Goal: Browse casually

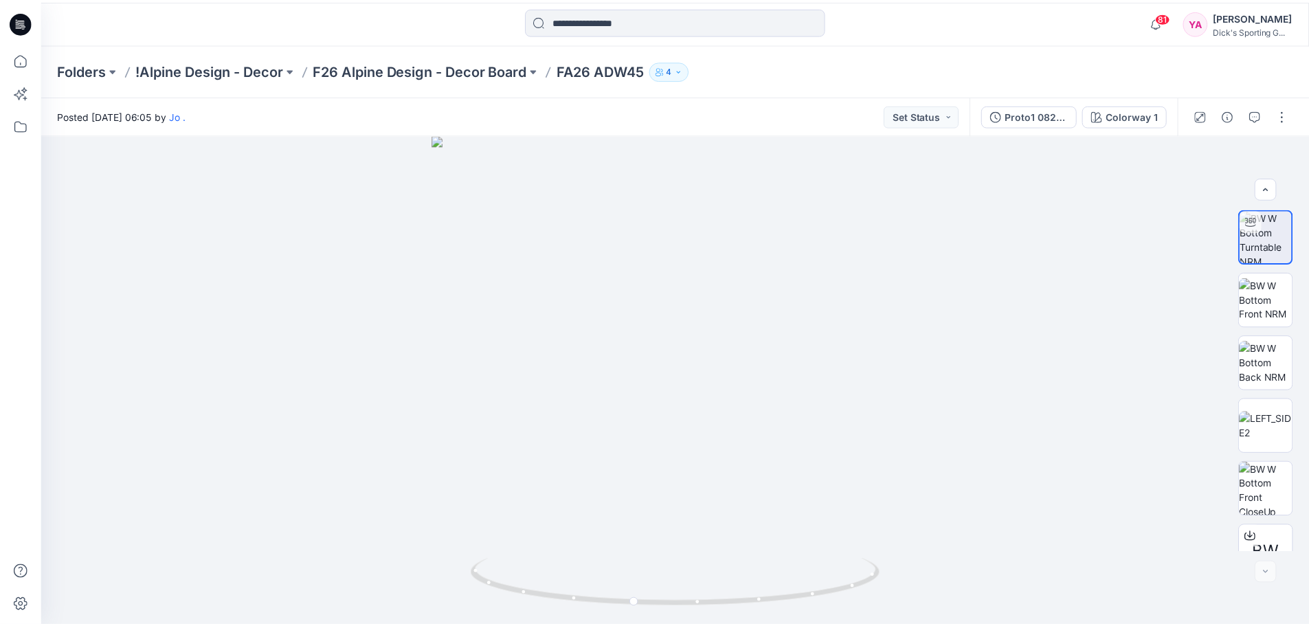
scroll to position [91, 0]
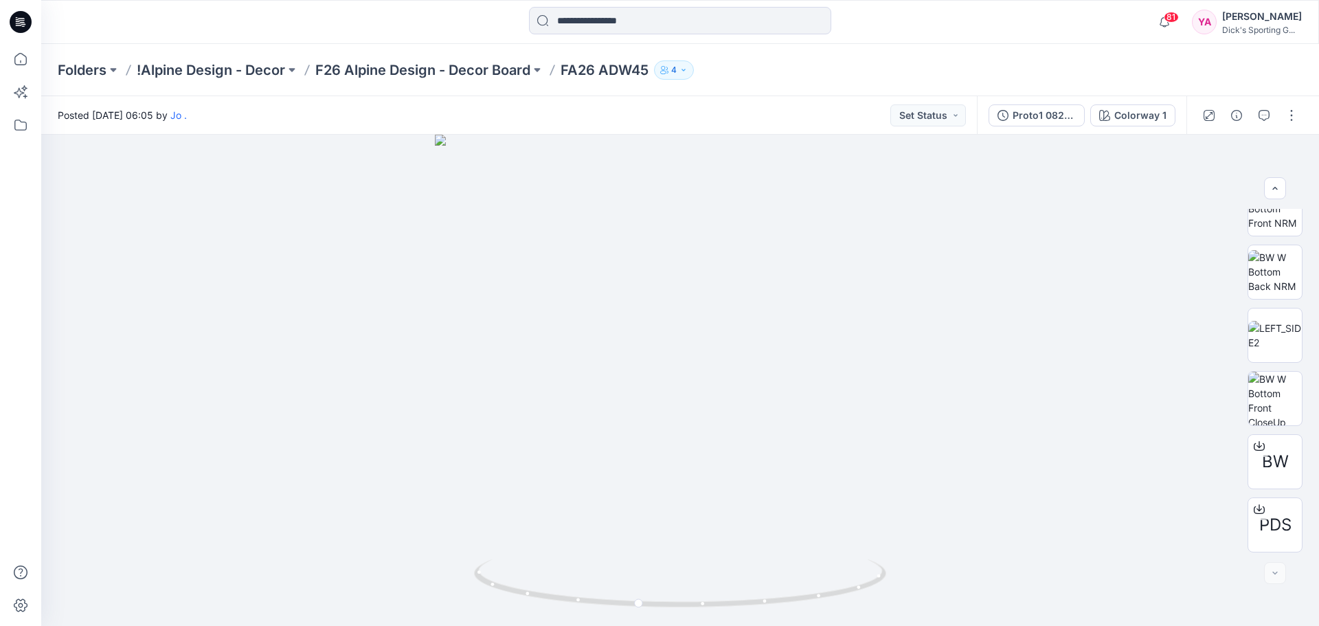
click at [21, 24] on icon at bounding box center [21, 22] width 22 height 22
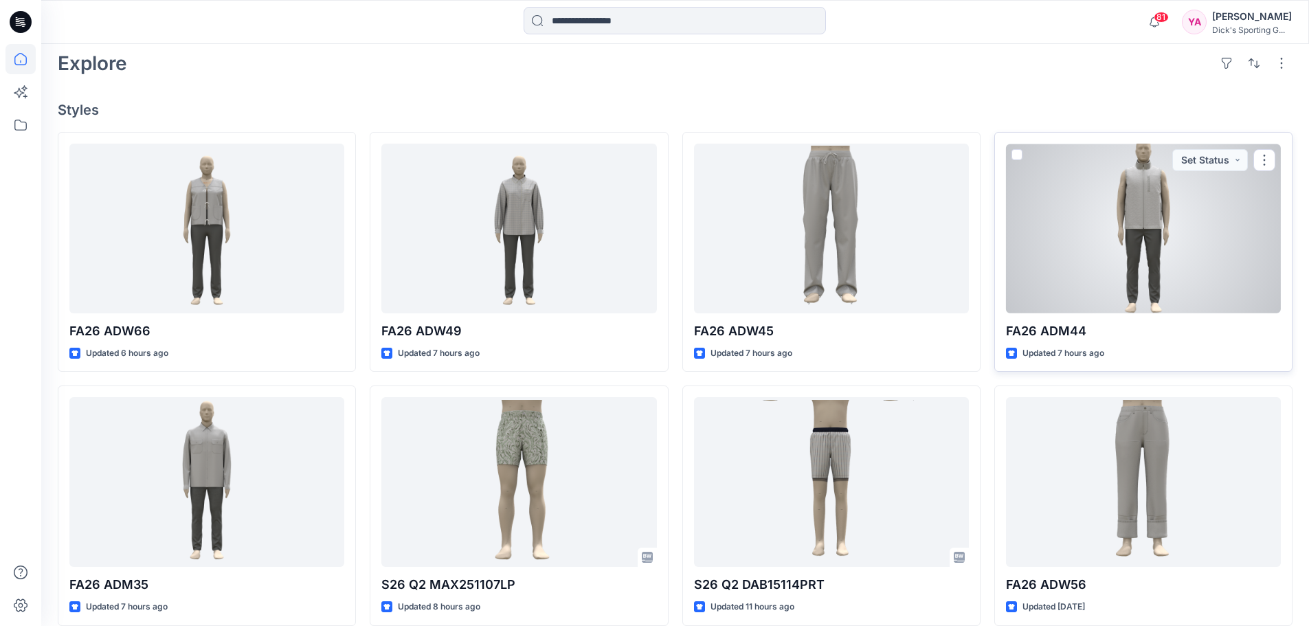
scroll to position [343, 0]
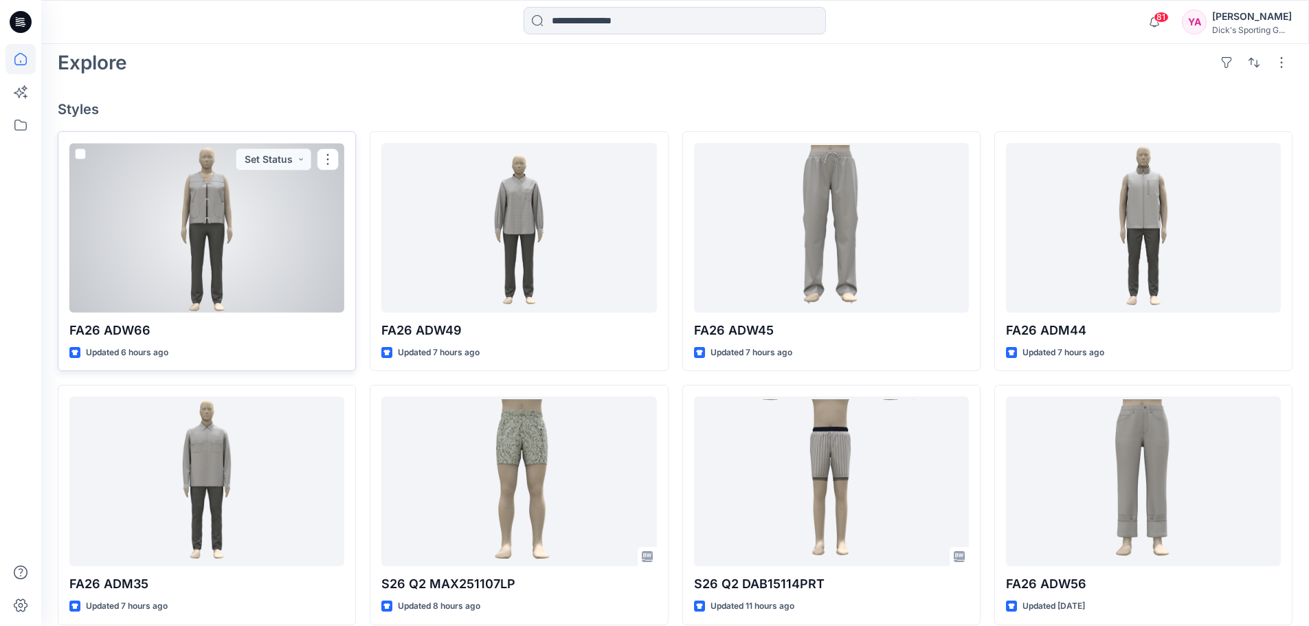
click at [222, 219] on div at bounding box center [206, 228] width 275 height 170
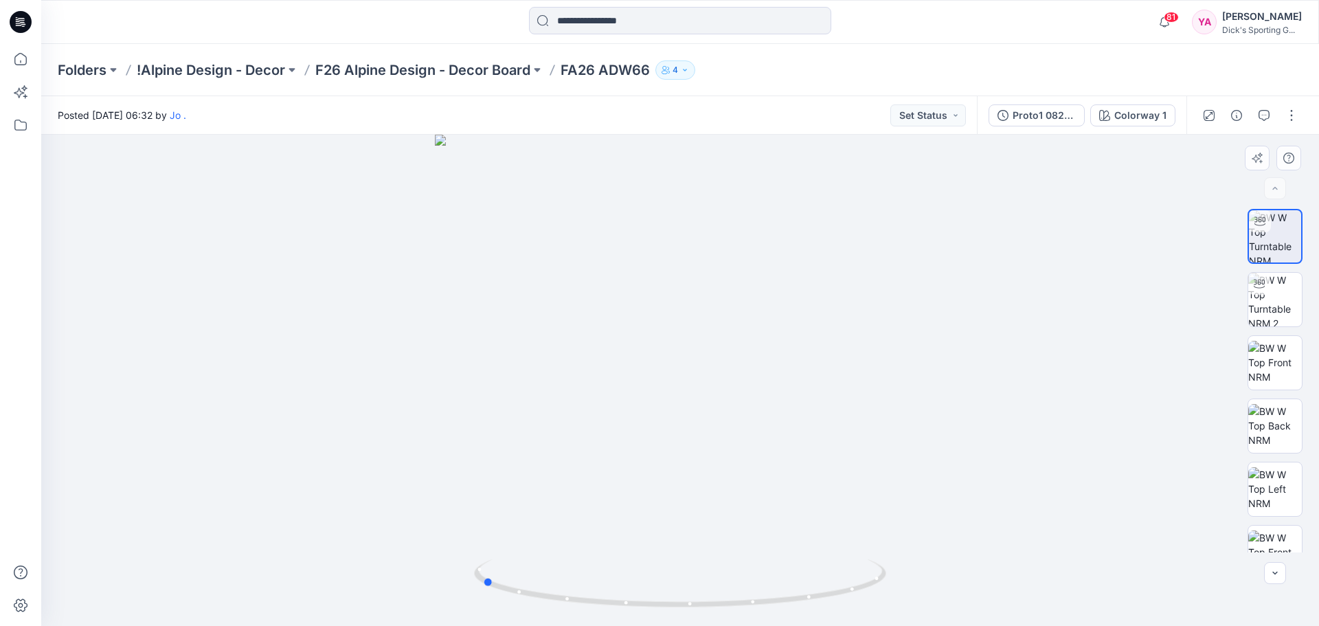
drag, startPoint x: 681, startPoint y: 440, endPoint x: 894, endPoint y: 436, distance: 213.7
click at [894, 436] on div at bounding box center [680, 380] width 1278 height 491
drag, startPoint x: 584, startPoint y: 493, endPoint x: 798, endPoint y: 488, distance: 214.4
click at [798, 488] on div at bounding box center [680, 380] width 1278 height 491
click at [1259, 362] on img at bounding box center [1275, 362] width 54 height 43
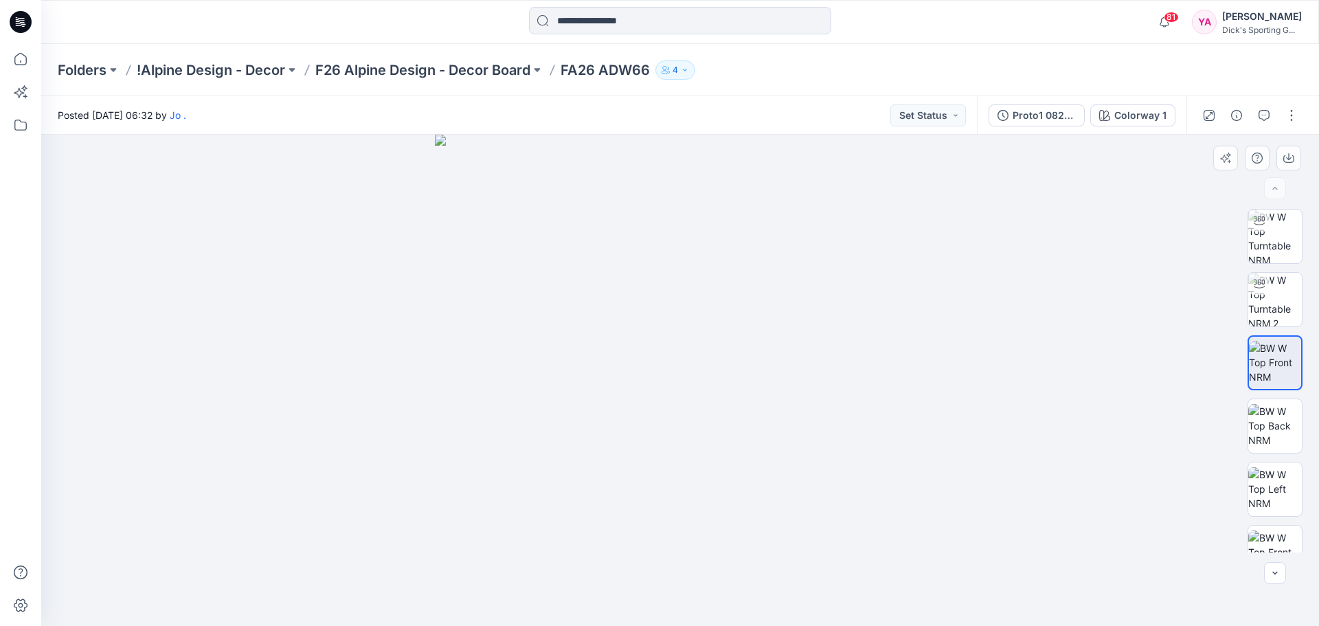
click at [1078, 282] on div at bounding box center [680, 380] width 1278 height 491
click at [938, 496] on div at bounding box center [680, 380] width 1278 height 491
